Goal: Information Seeking & Learning: Learn about a topic

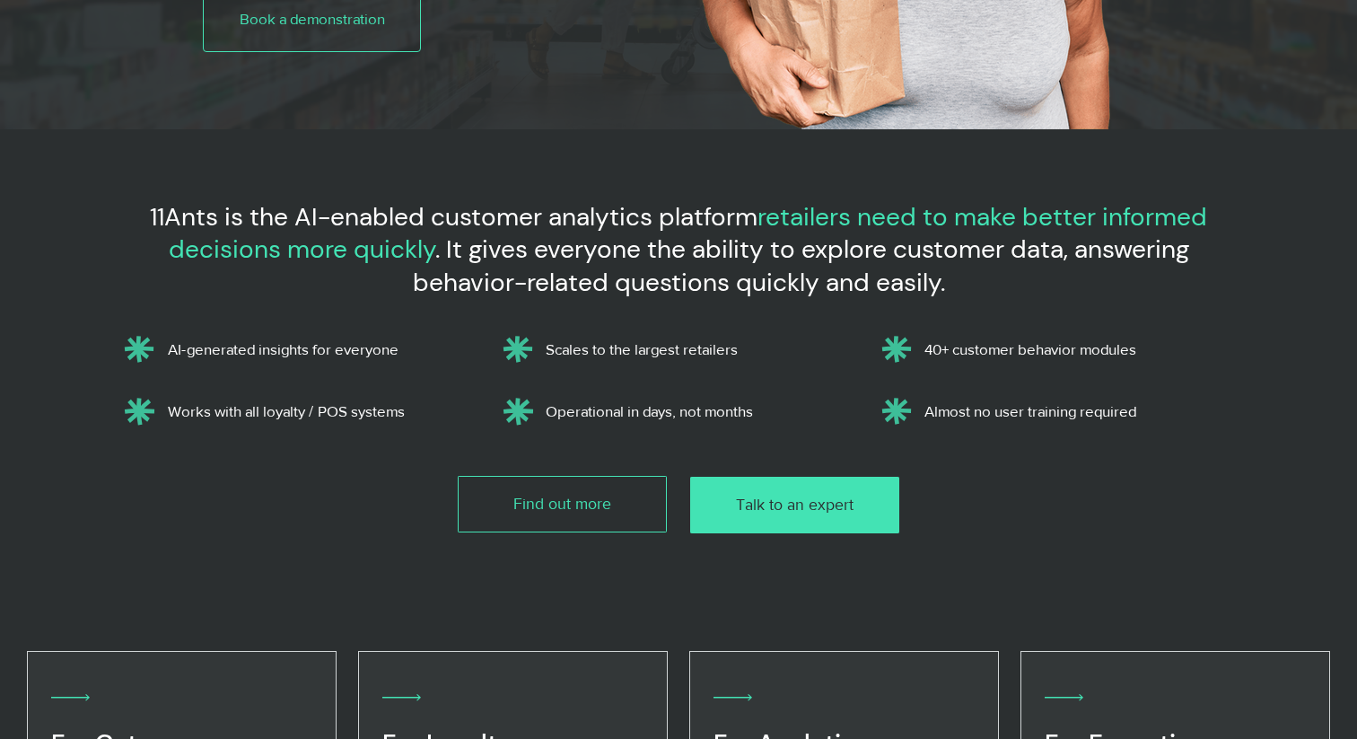
scroll to position [457, 0]
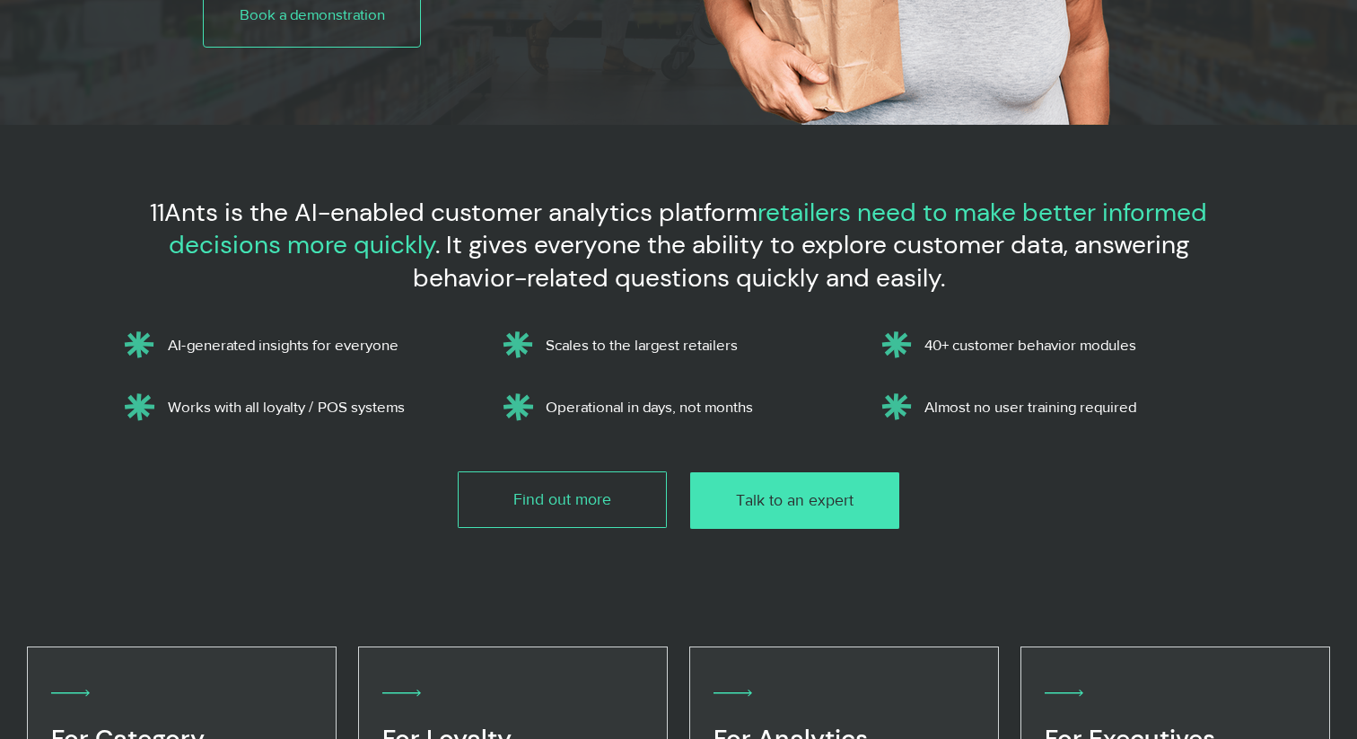
click at [731, 341] on p "Scales to the largest retailers" at bounding box center [701, 345] width 311 height 18
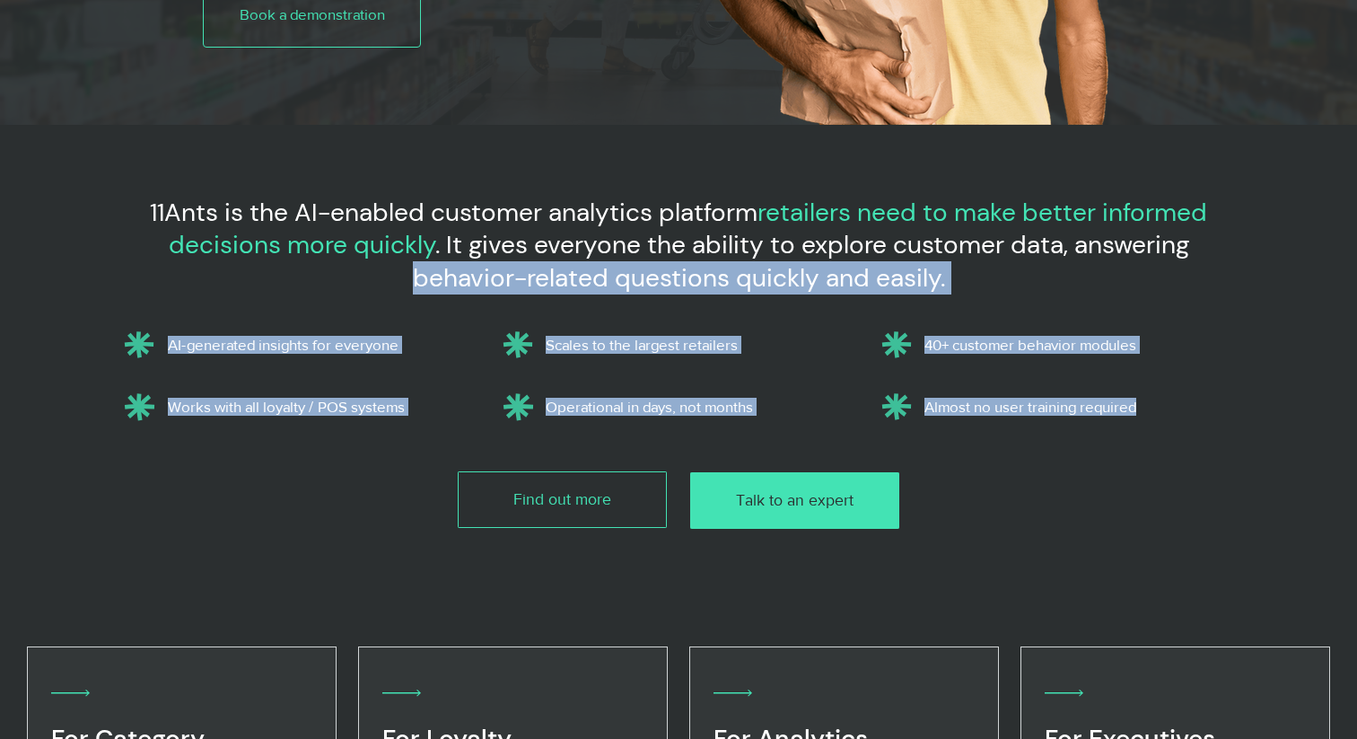
drag, startPoint x: 209, startPoint y: 293, endPoint x: 1142, endPoint y: 407, distance: 940.1
click at [1142, 407] on div "11Ants is the AI-enabled customer analytics platform retailers need to make bet…" at bounding box center [678, 316] width 1127 height 238
click at [1142, 407] on p "Almost no user training required" at bounding box center [1079, 407] width 311 height 18
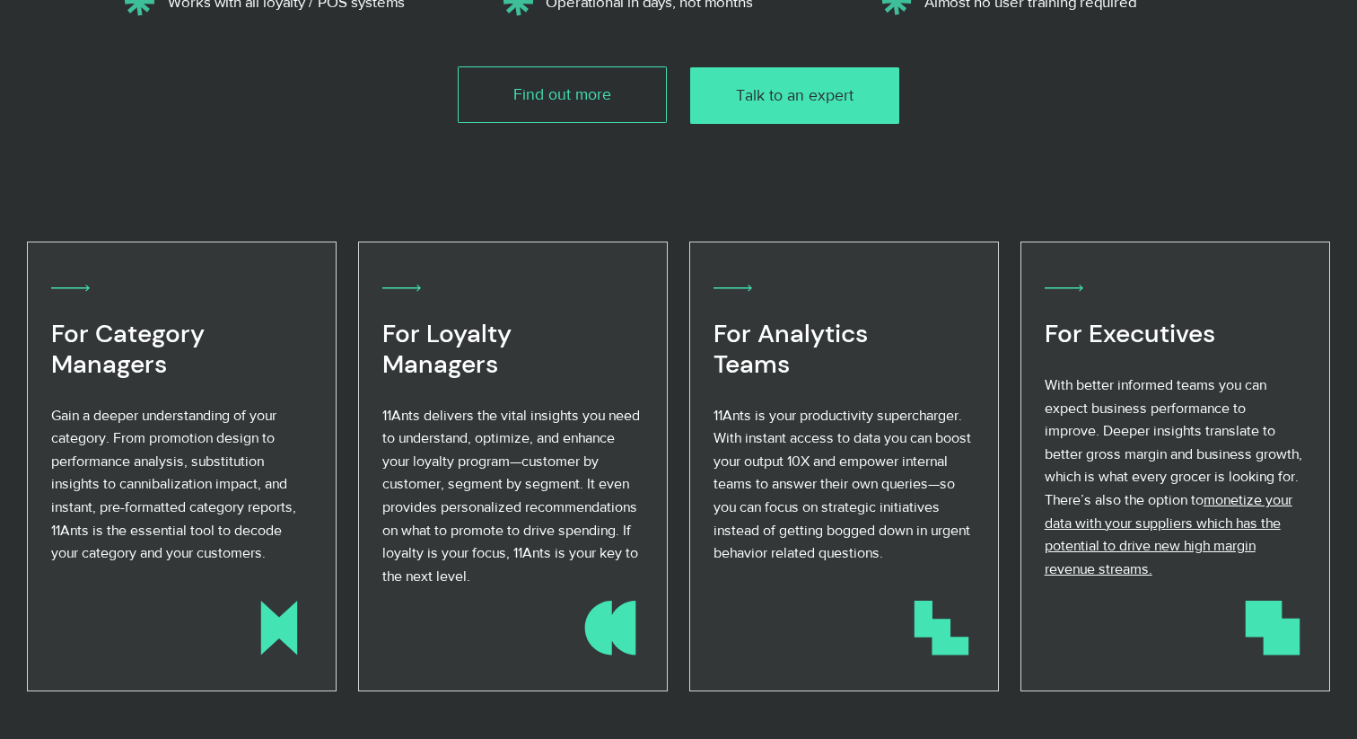
scroll to position [0, 0]
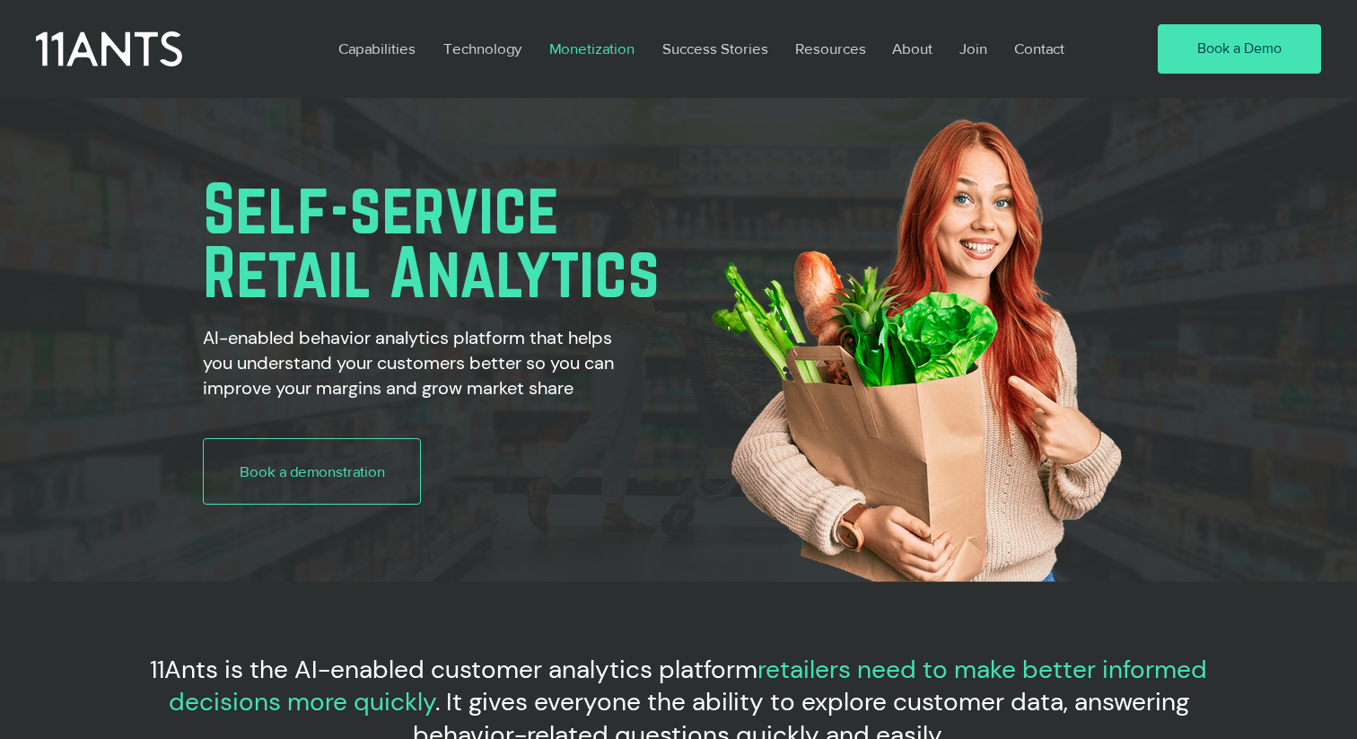
click at [590, 49] on p "Monetization" at bounding box center [591, 48] width 103 height 41
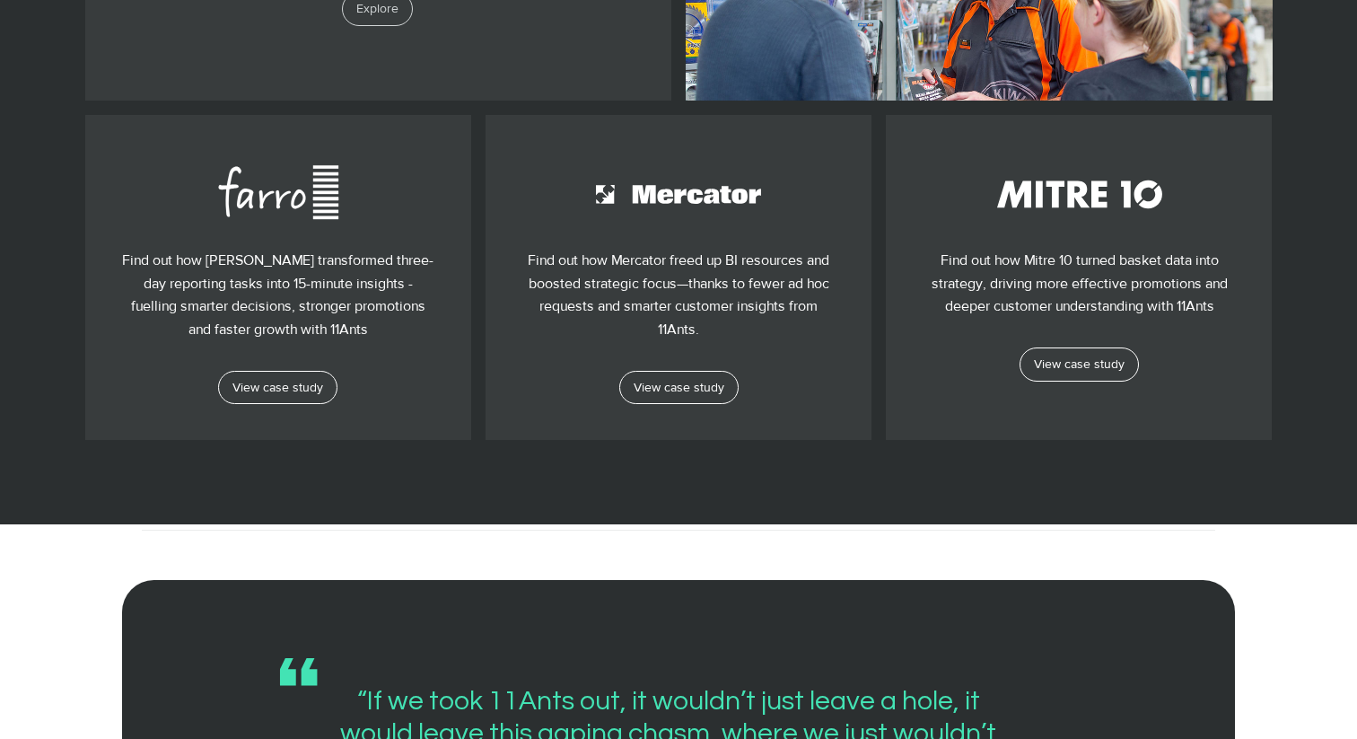
scroll to position [2066, 0]
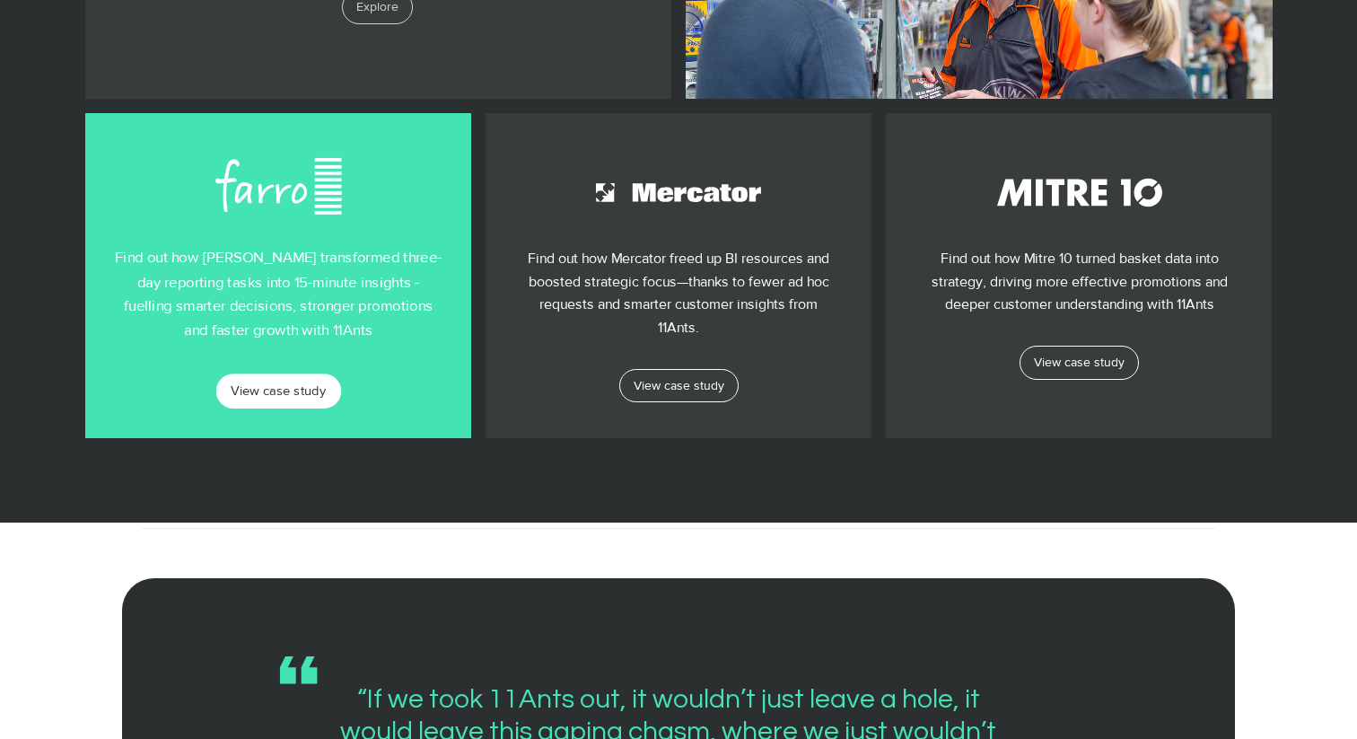
click at [291, 387] on span "View case study" at bounding box center [278, 390] width 95 height 19
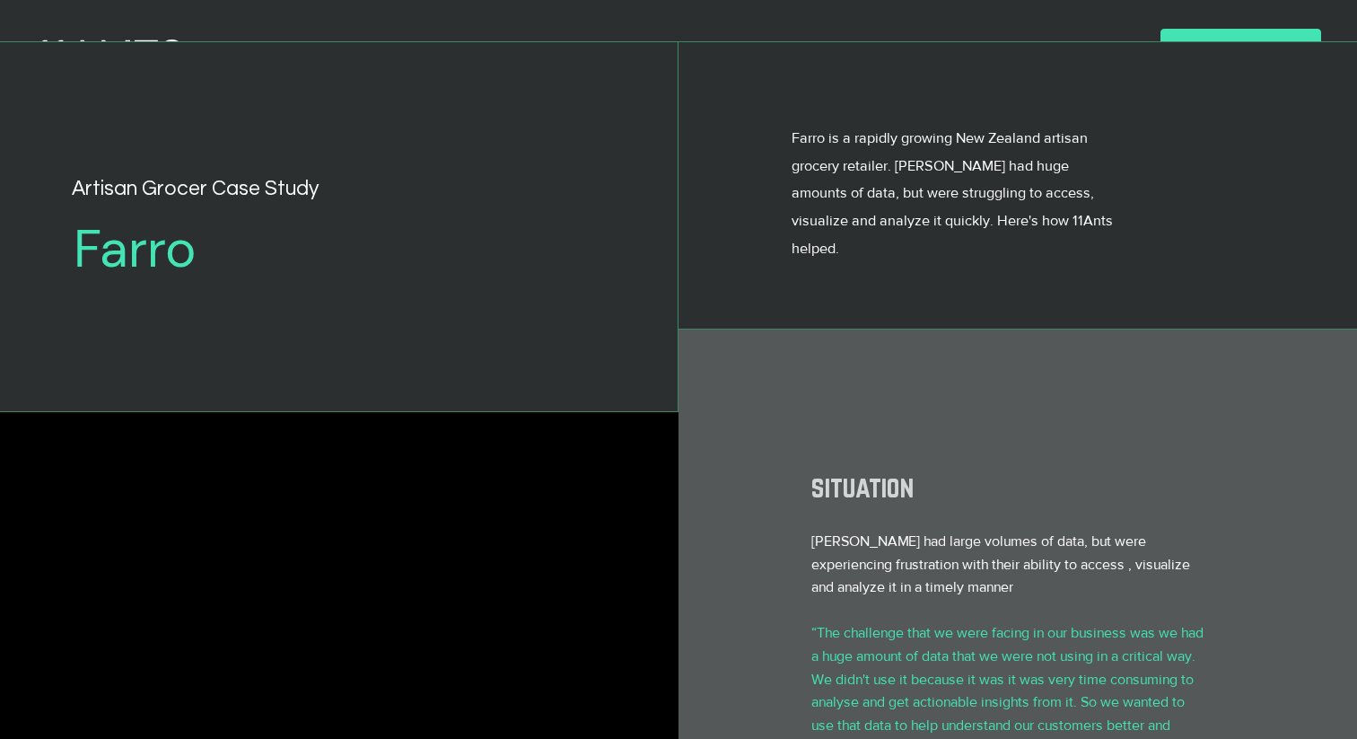
scroll to position [74, 0]
click at [133, 255] on h2 "Farro" at bounding box center [315, 248] width 483 height 63
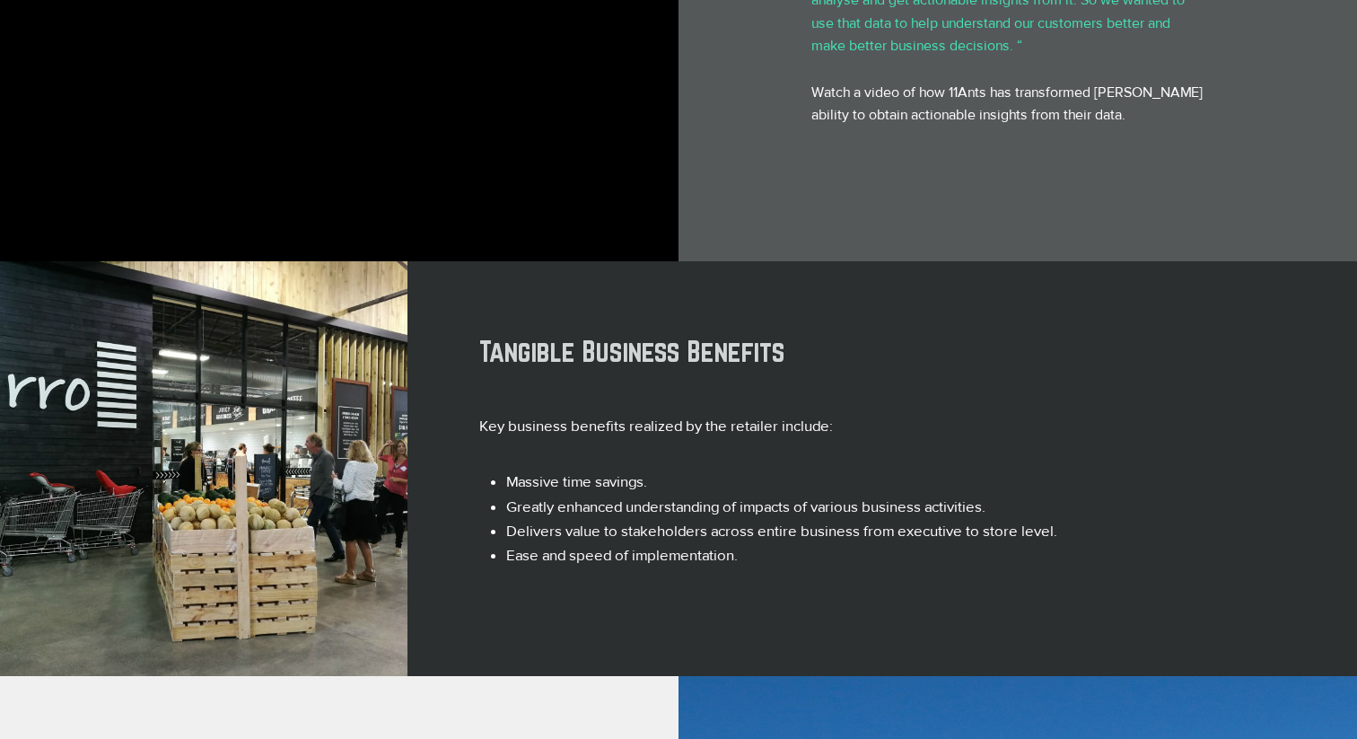
scroll to position [792, 0]
